Goal: Navigation & Orientation: Find specific page/section

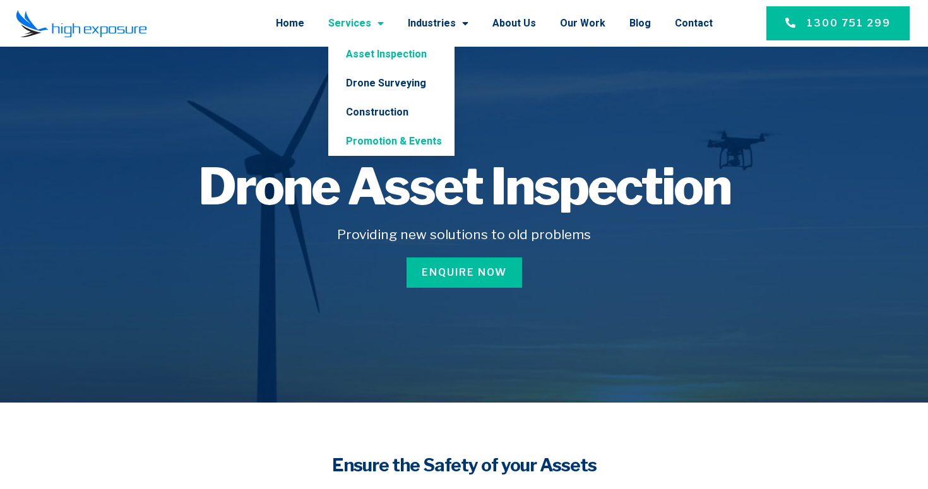
click at [396, 149] on link "Promotion & Events" at bounding box center [391, 141] width 126 height 29
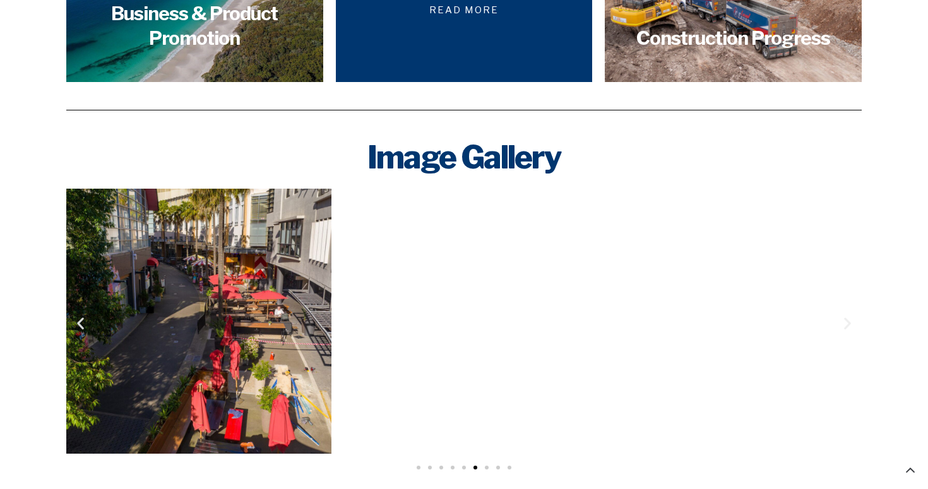
scroll to position [1844, 0]
